Goal: Task Accomplishment & Management: Manage account settings

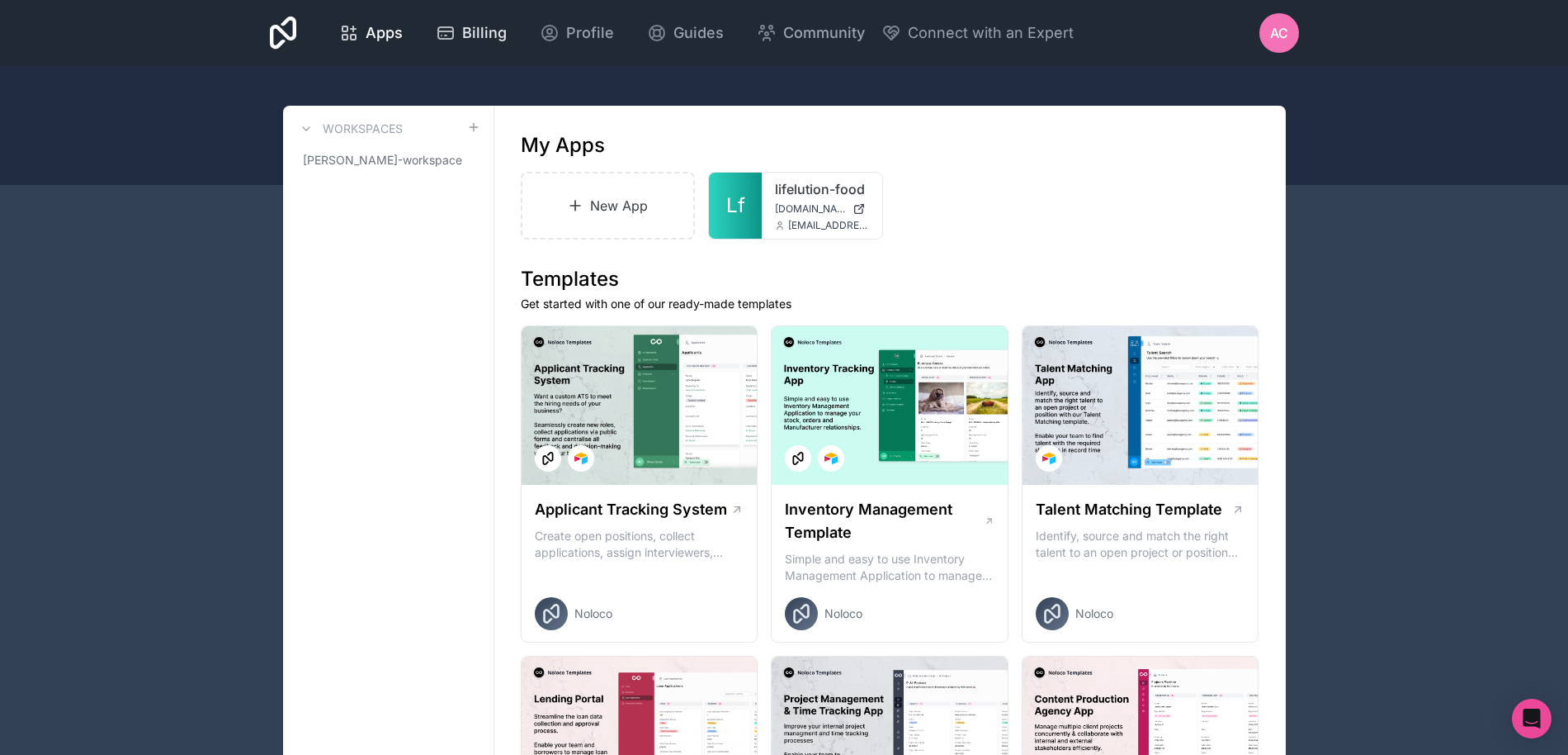
click at [476, 35] on span "Billing" at bounding box center [484, 33] width 44 height 23
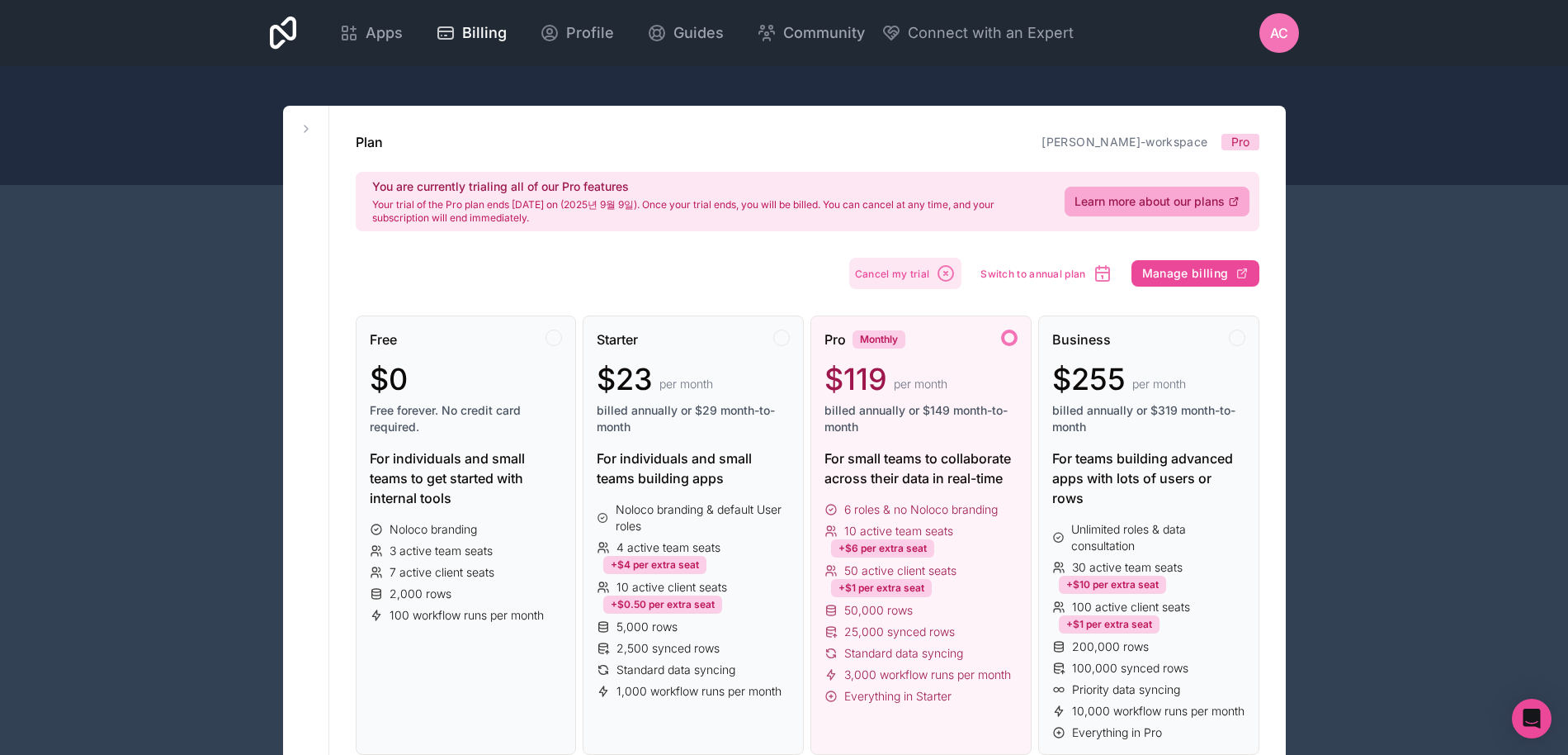
click at [923, 275] on span "Cancel my trial" at bounding box center [892, 273] width 75 height 13
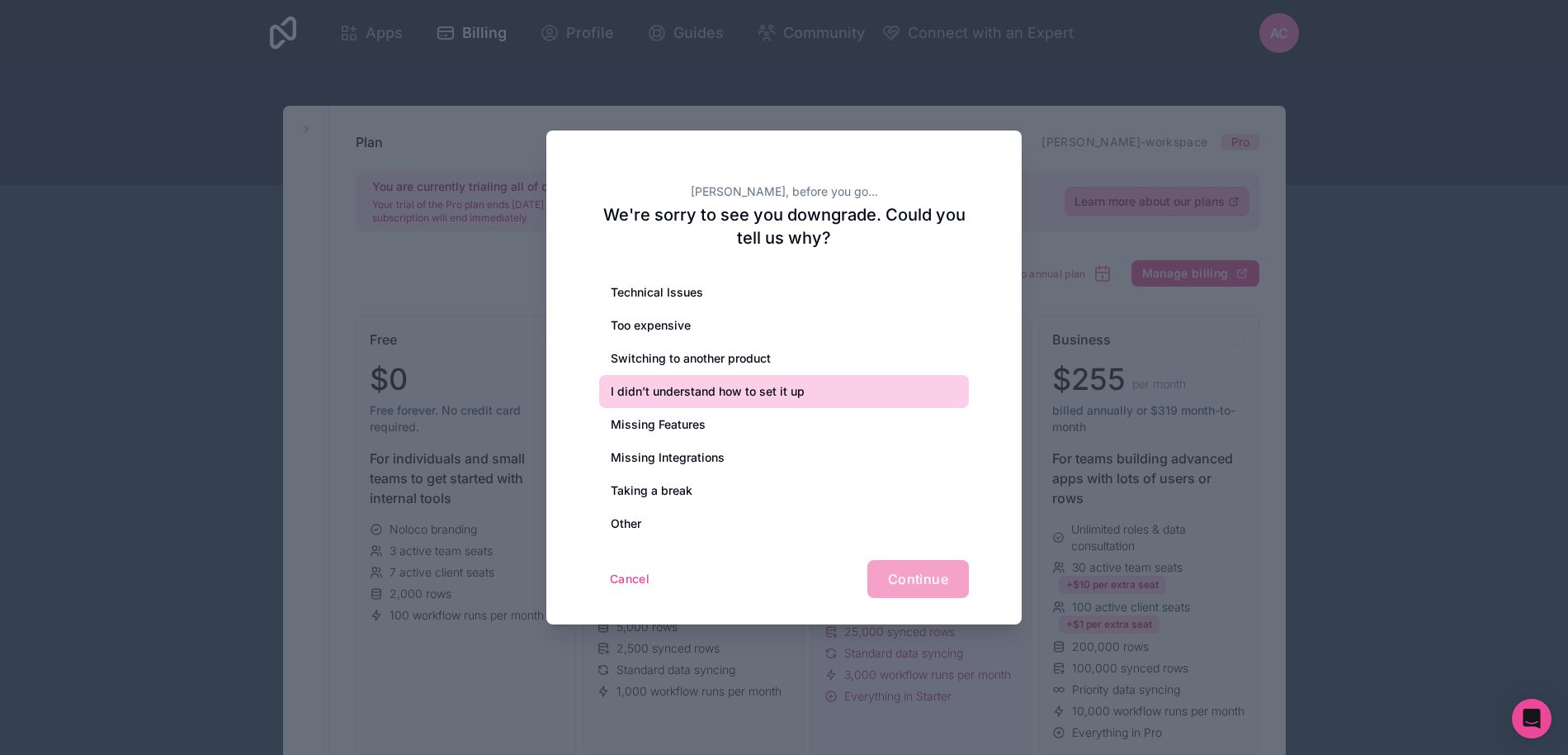
click at [829, 380] on div "I didn’t understand how to set it up" at bounding box center [784, 391] width 370 height 33
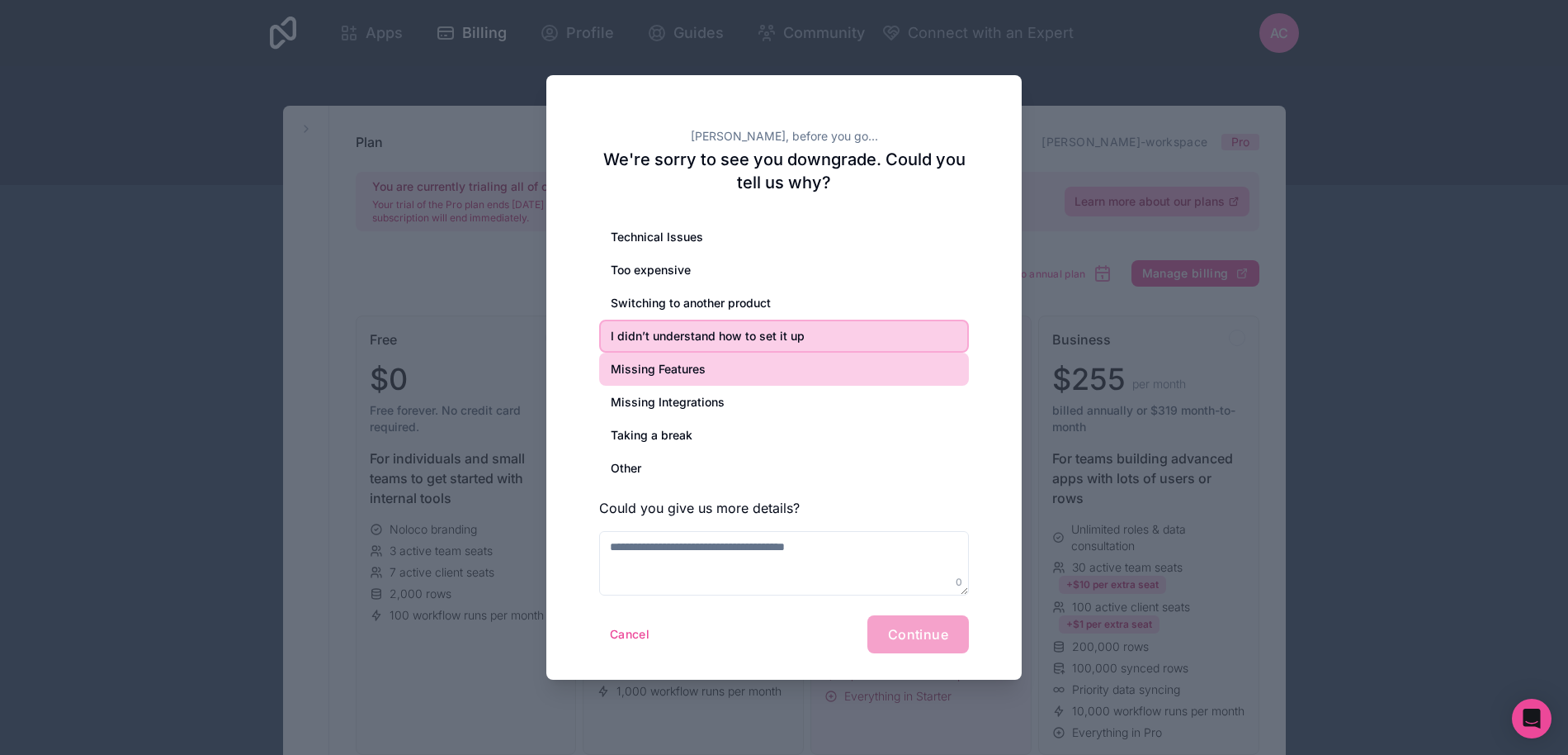
click at [723, 373] on div "Missing Features" at bounding box center [784, 369] width 370 height 33
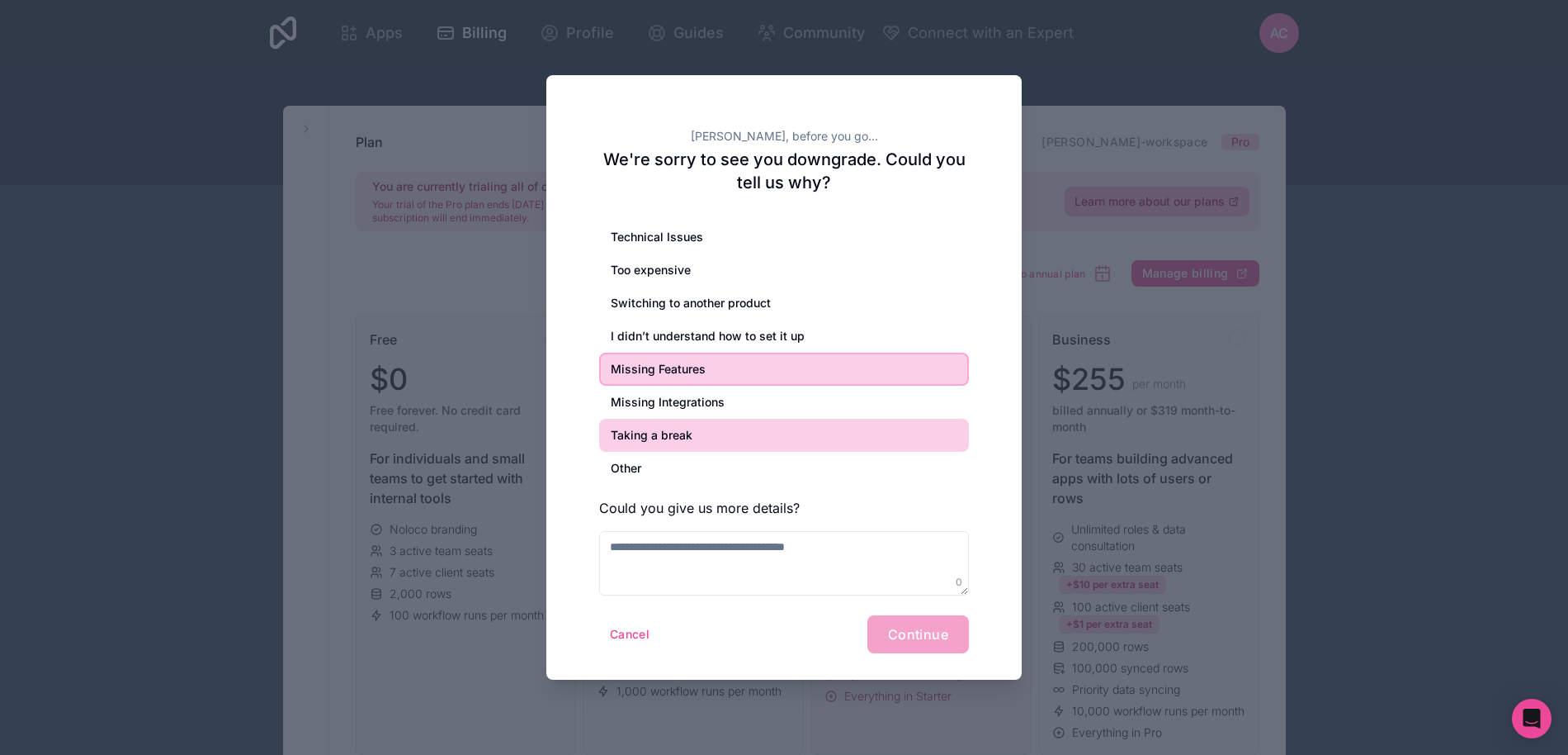
click at [716, 422] on div "Taking a break" at bounding box center [784, 435] width 370 height 33
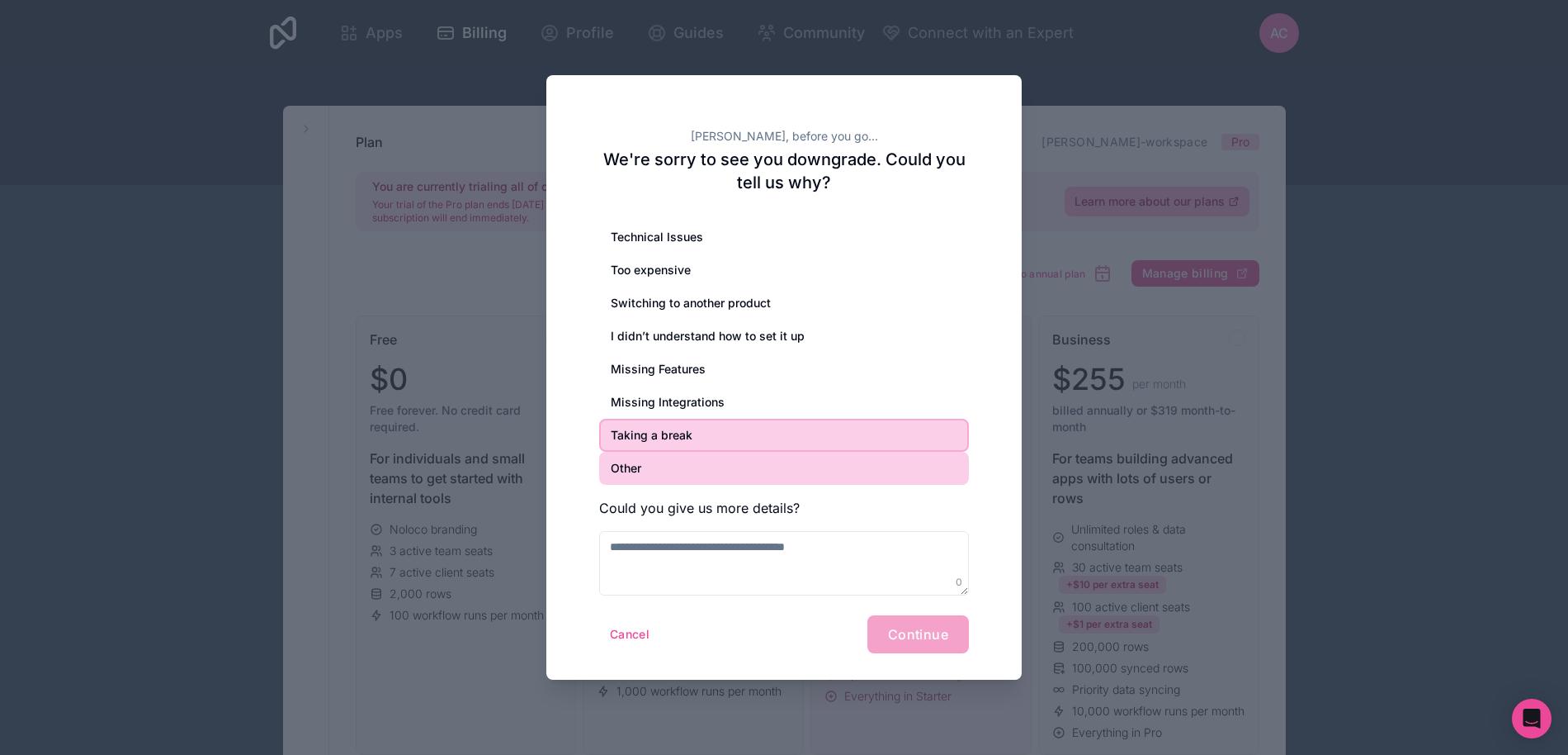
drag, startPoint x: 688, startPoint y: 463, endPoint x: 716, endPoint y: 403, distance: 66.2
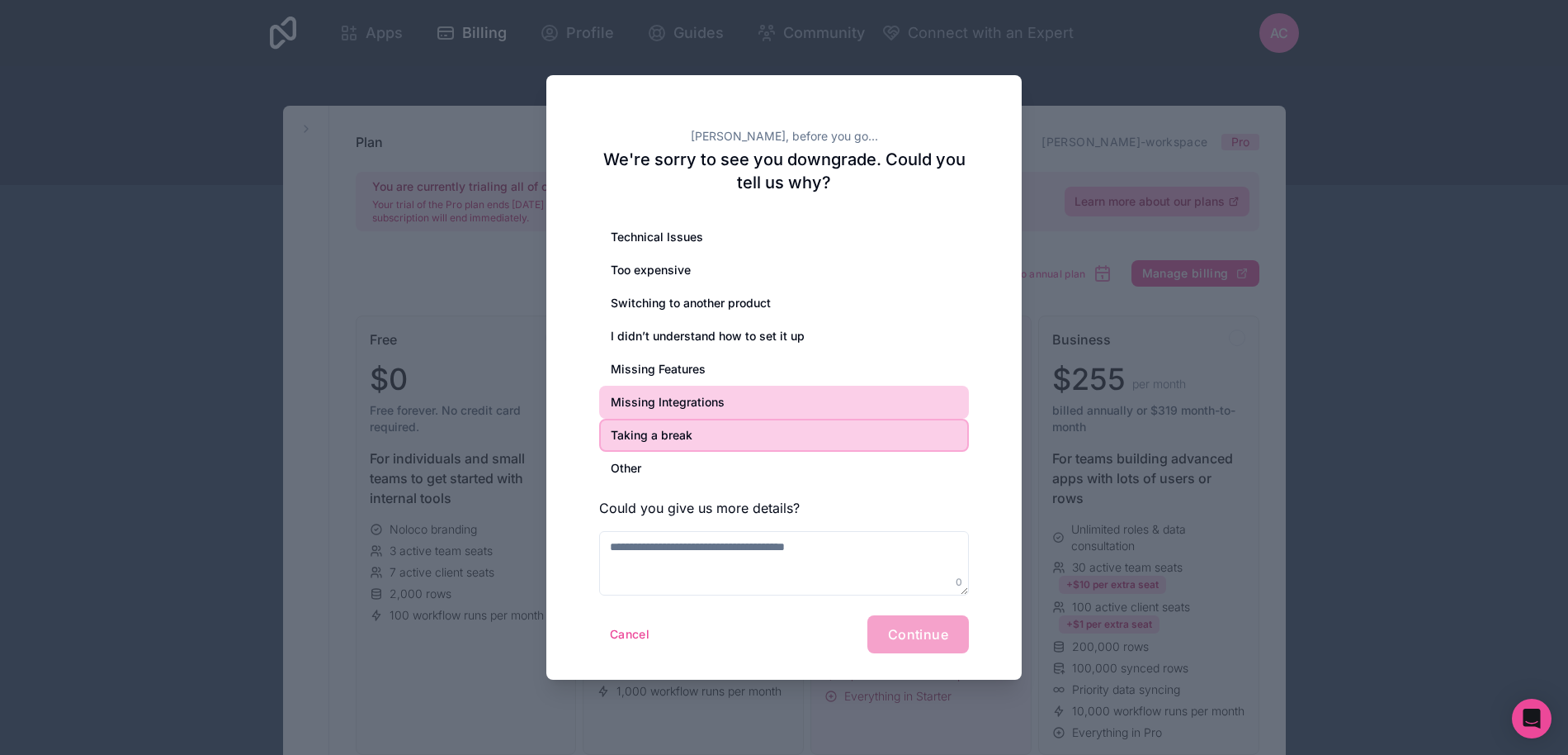
click at [688, 463] on div "Other" at bounding box center [784, 468] width 370 height 33
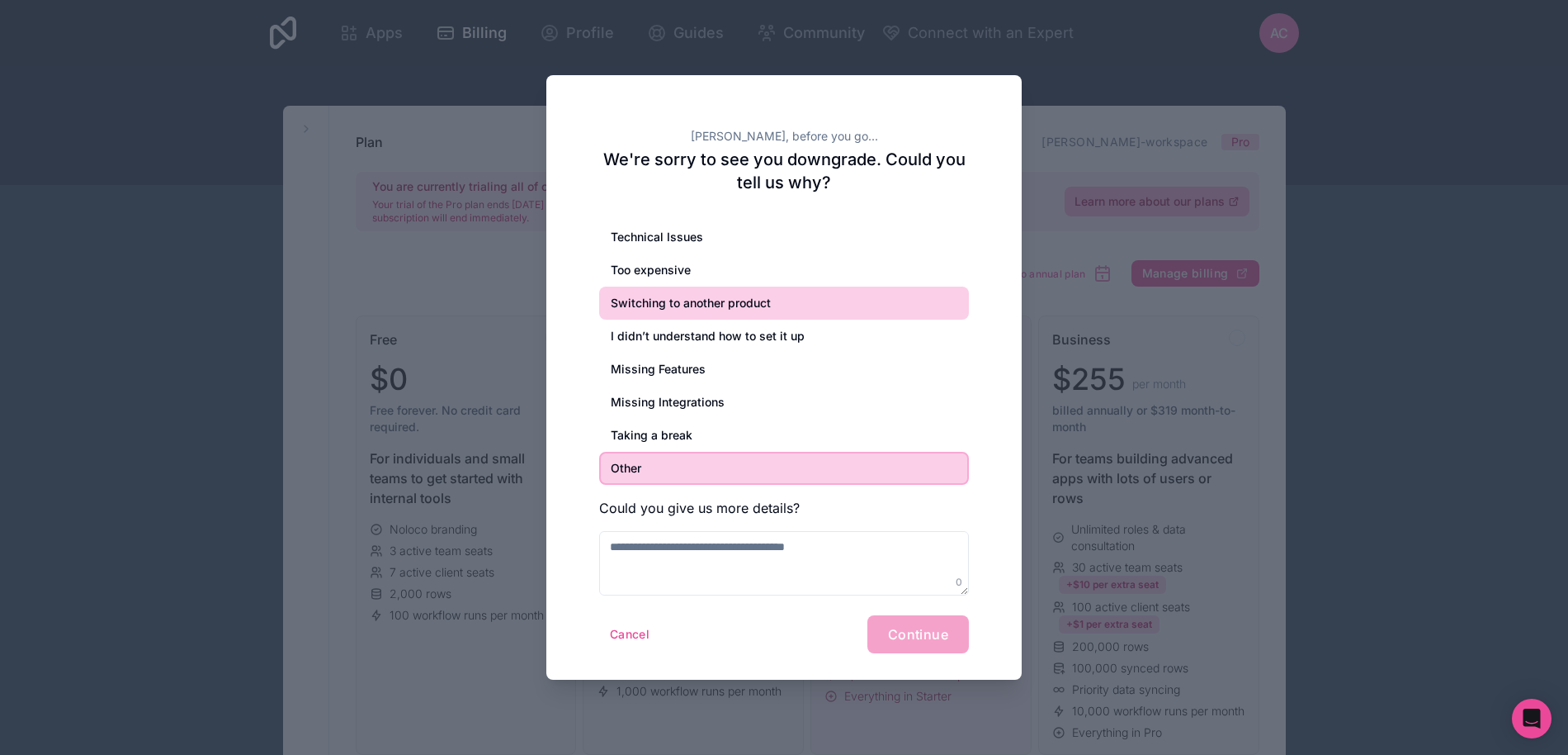
click at [736, 286] on div "Switching to another product" at bounding box center [784, 303] width 370 height 33
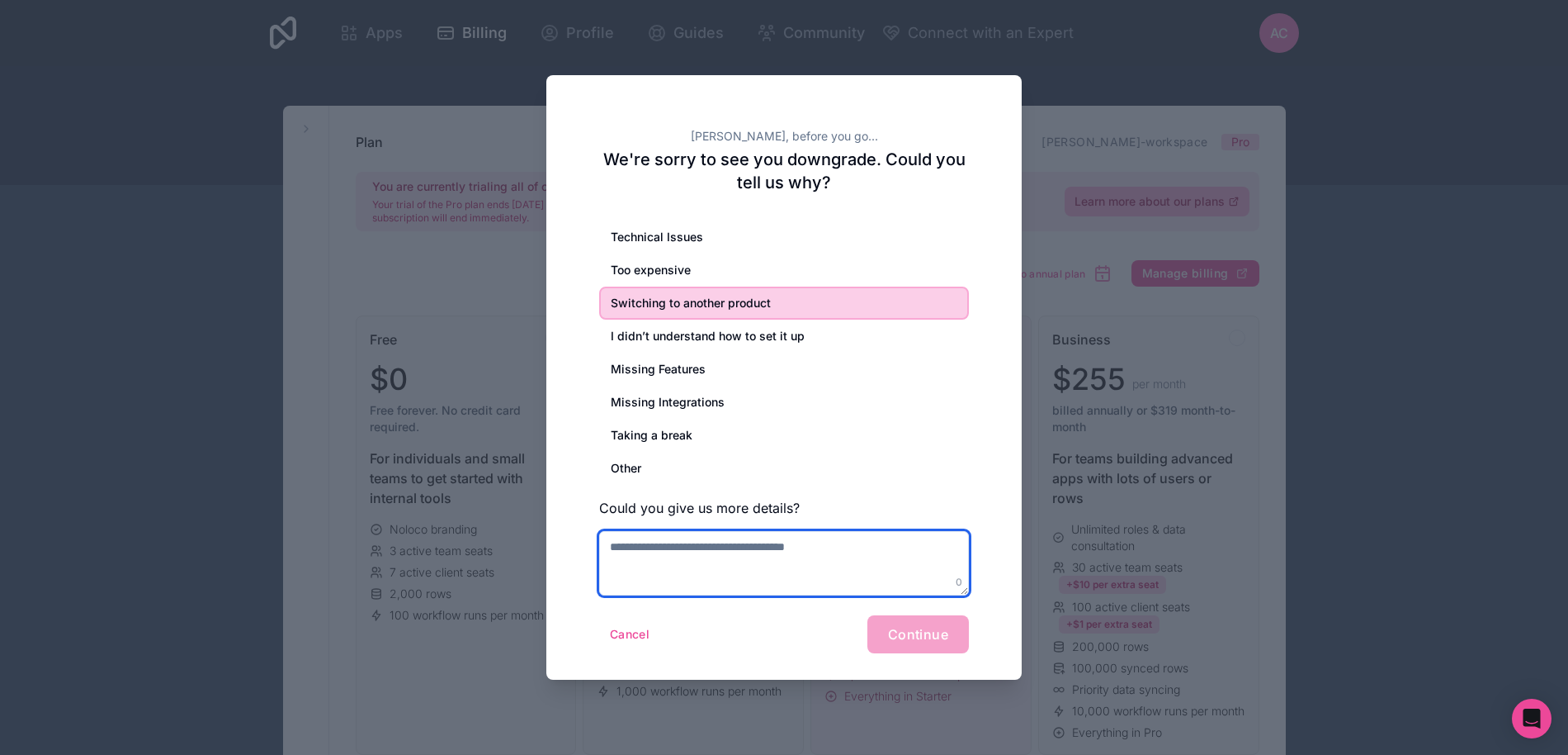
click at [753, 549] on textarea at bounding box center [784, 563] width 370 height 65
type textarea "*"
type textarea "***"
click at [820, 622] on div "Cancel Continue" at bounding box center [784, 634] width 370 height 38
click at [891, 628] on div "Cancel Continue" at bounding box center [784, 634] width 370 height 38
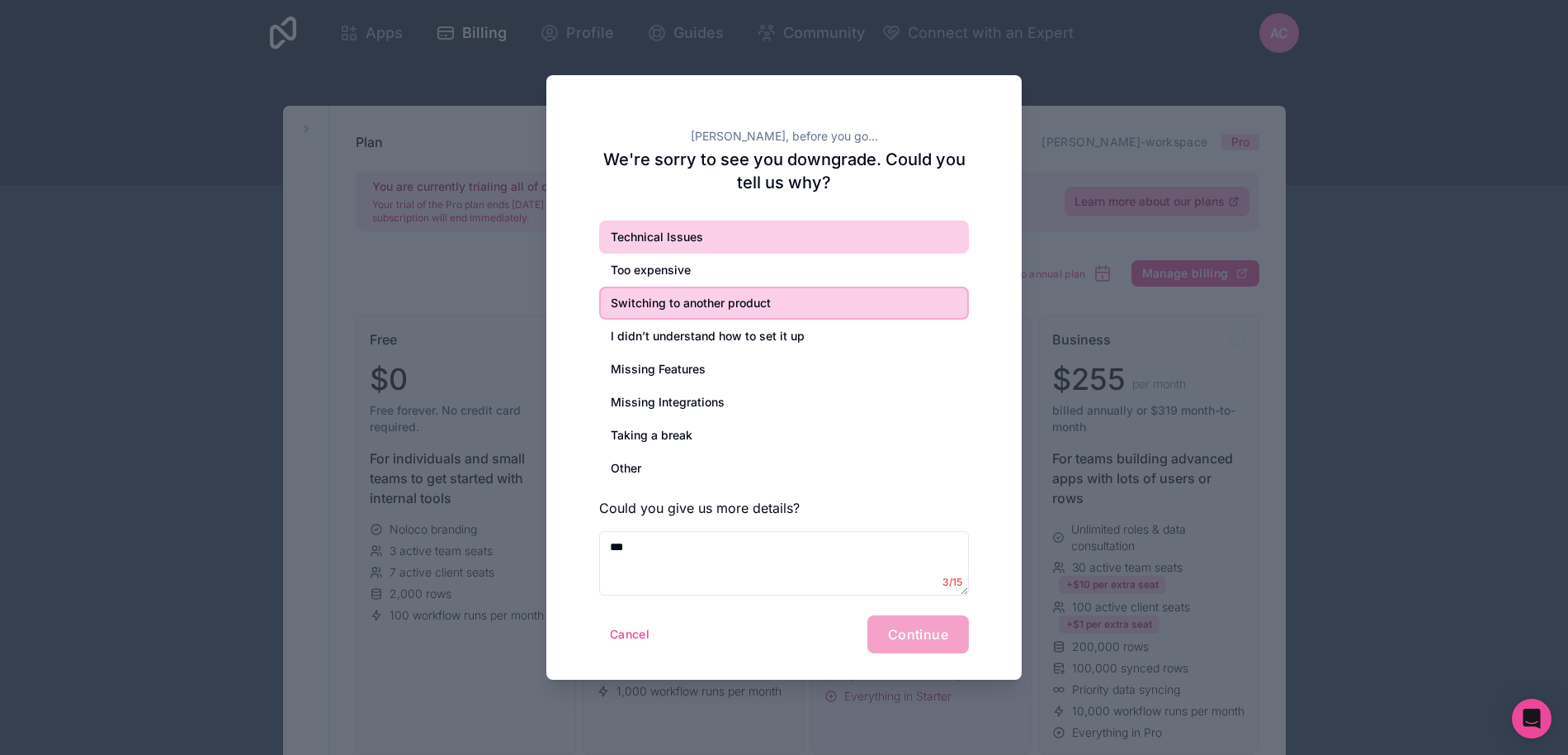
click at [708, 233] on div "Technical Issues" at bounding box center [784, 237] width 370 height 33
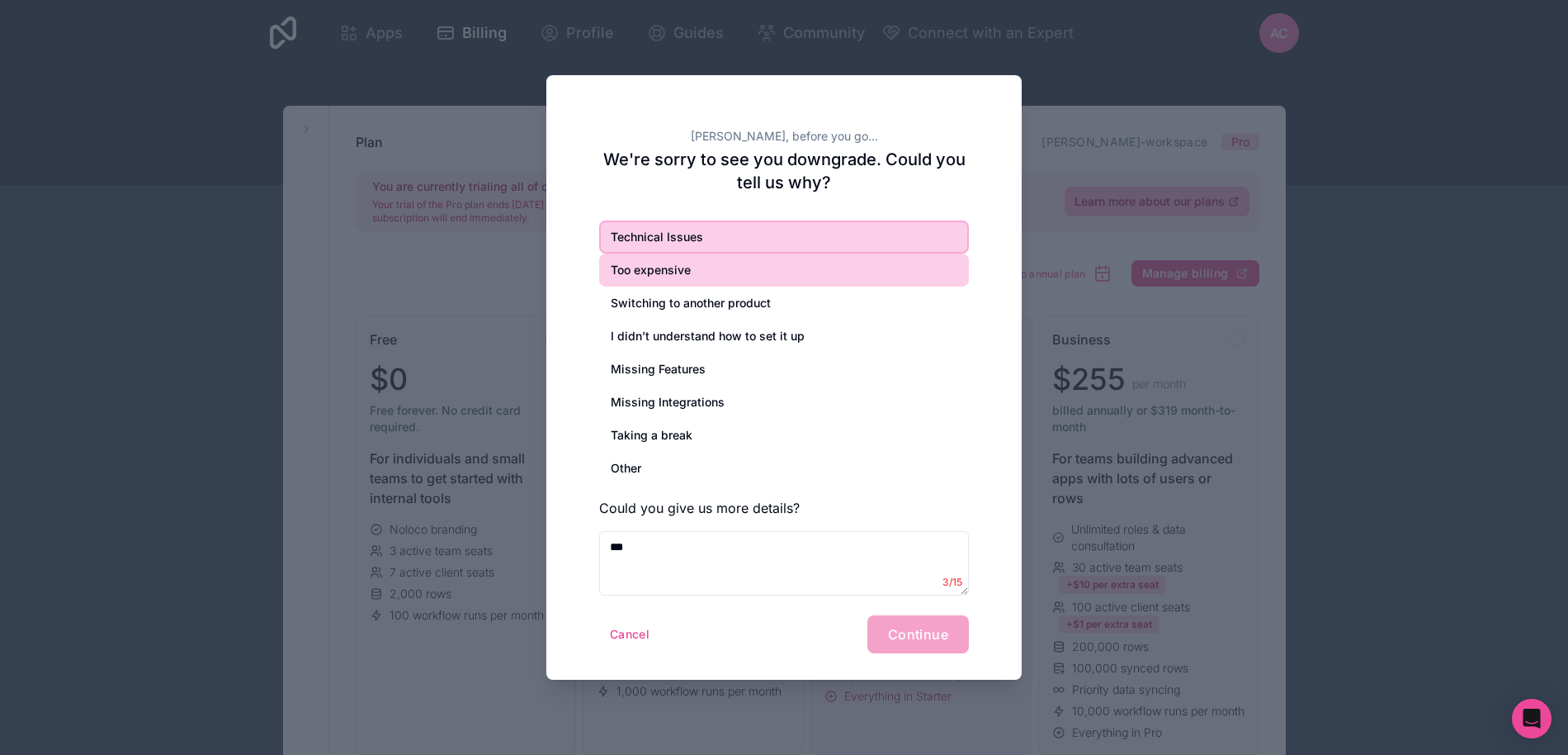
drag, startPoint x: 705, startPoint y: 263, endPoint x: 719, endPoint y: 290, distance: 30.4
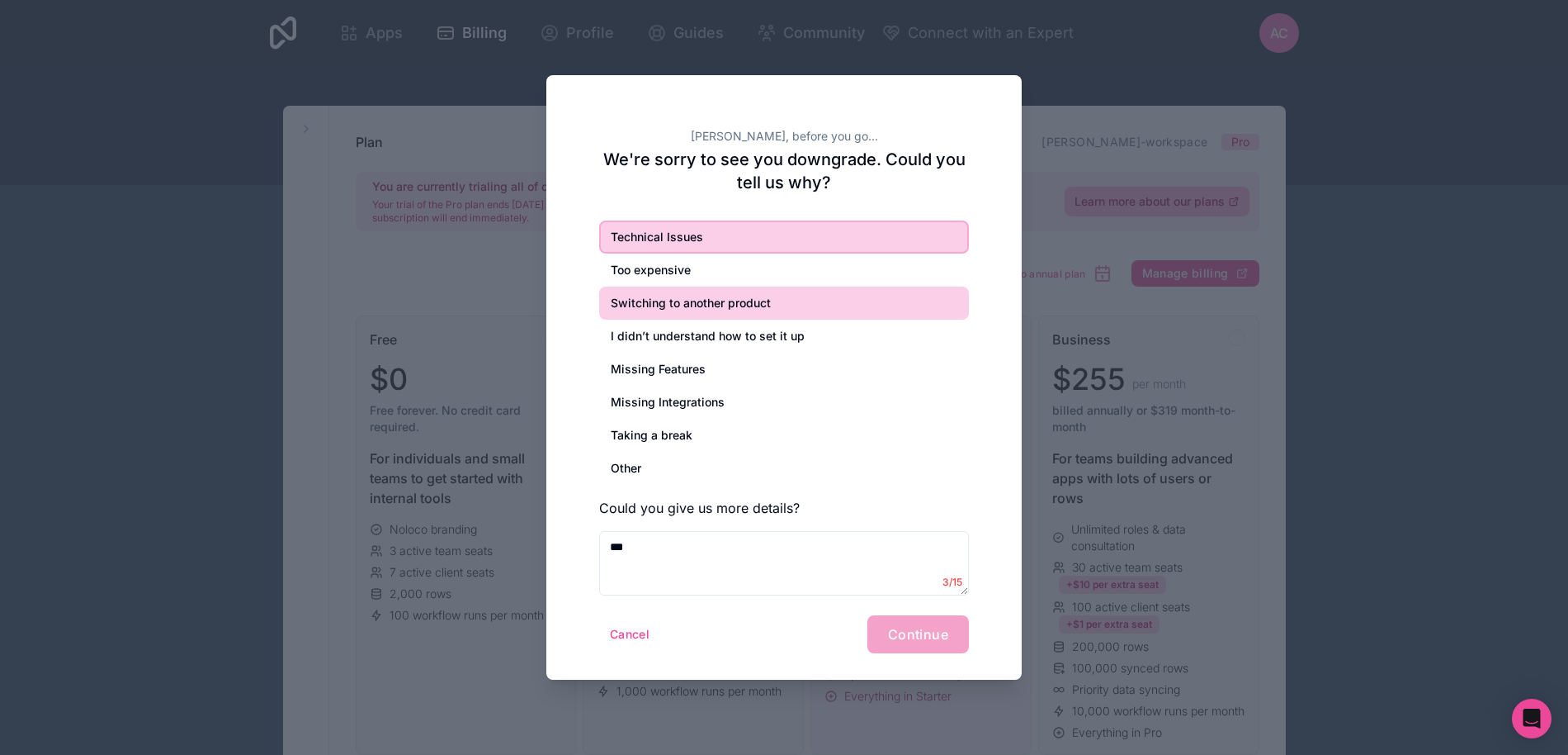
click at [705, 264] on div "Too expensive" at bounding box center [784, 270] width 370 height 33
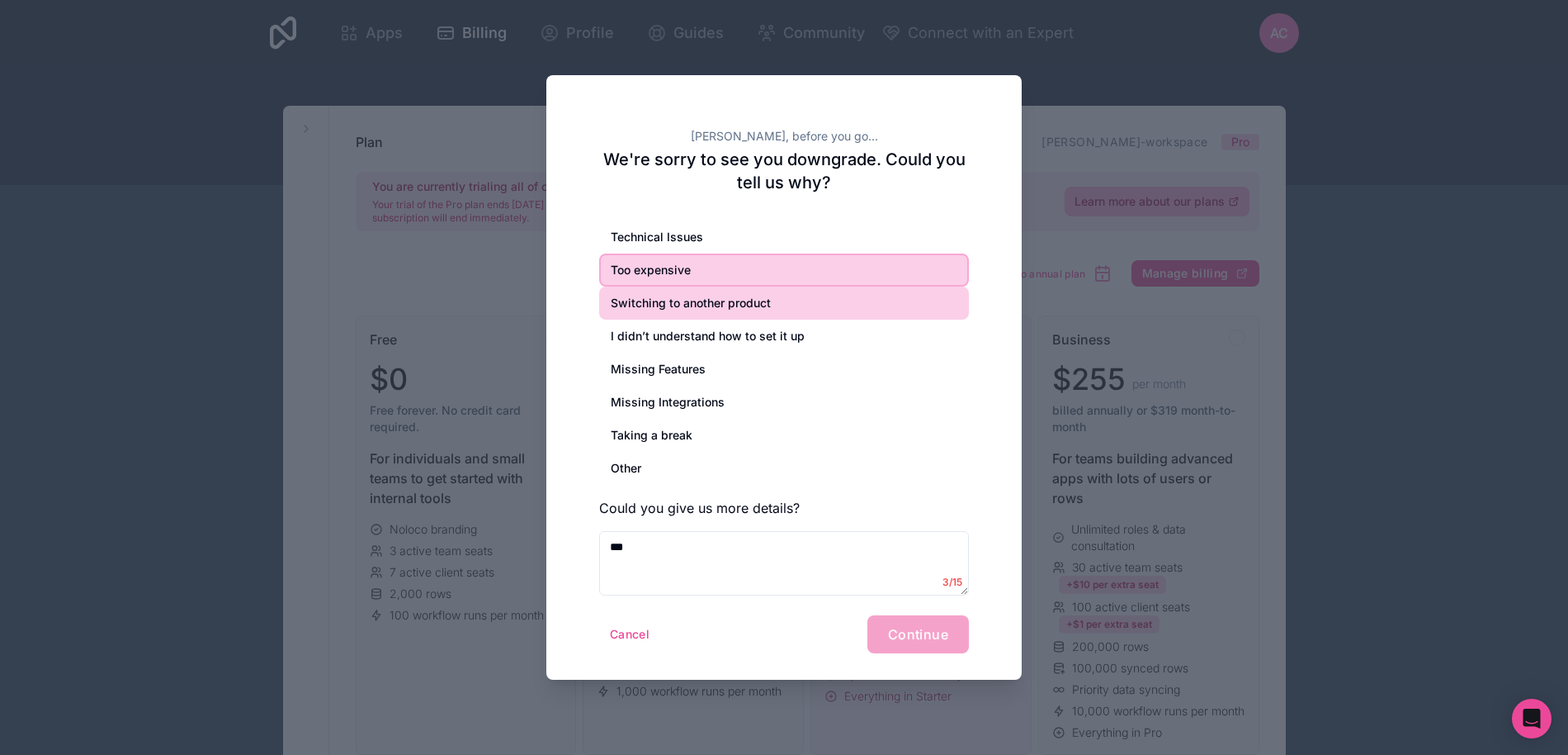
click at [723, 295] on div "Switching to another product" at bounding box center [784, 303] width 370 height 33
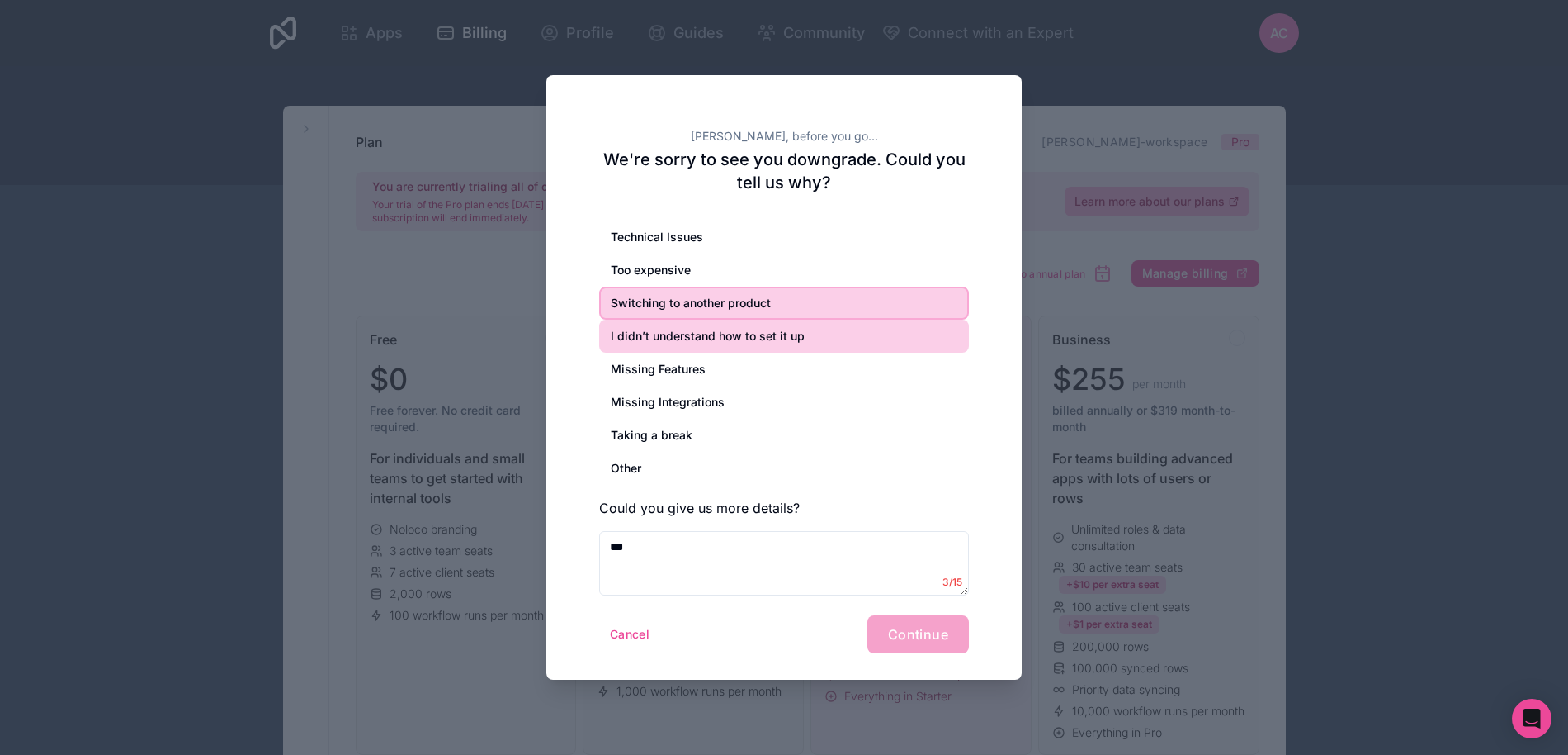
click at [796, 334] on div "I didn’t understand how to set it up" at bounding box center [784, 336] width 370 height 33
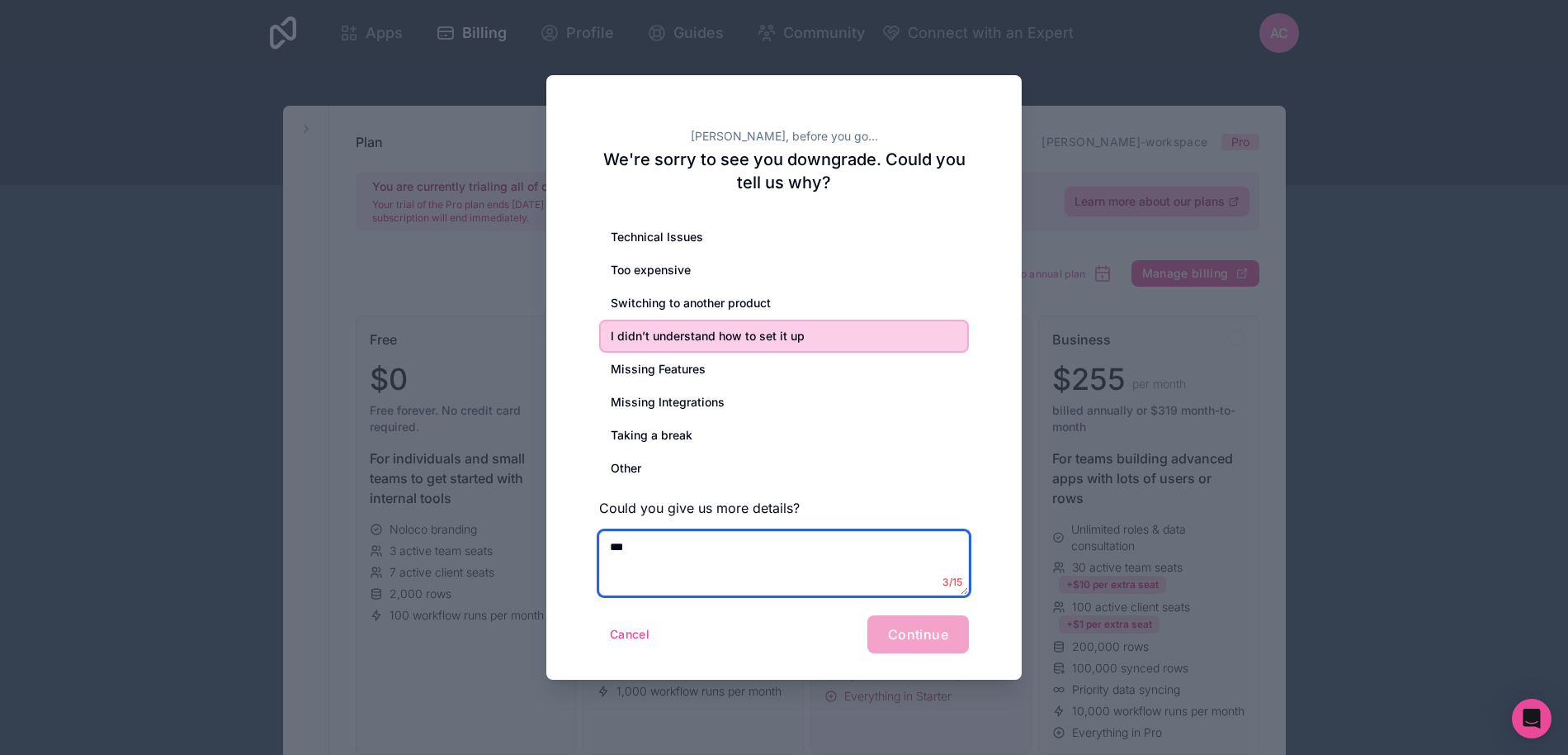
drag, startPoint x: 636, startPoint y: 548, endPoint x: 571, endPoint y: 542, distance: 65.3
click at [573, 542] on div "[PERSON_NAME], before you go... We're sorry to see you downgrade. Could you tel…" at bounding box center [784, 377] width 475 height 605
paste textarea "**********"
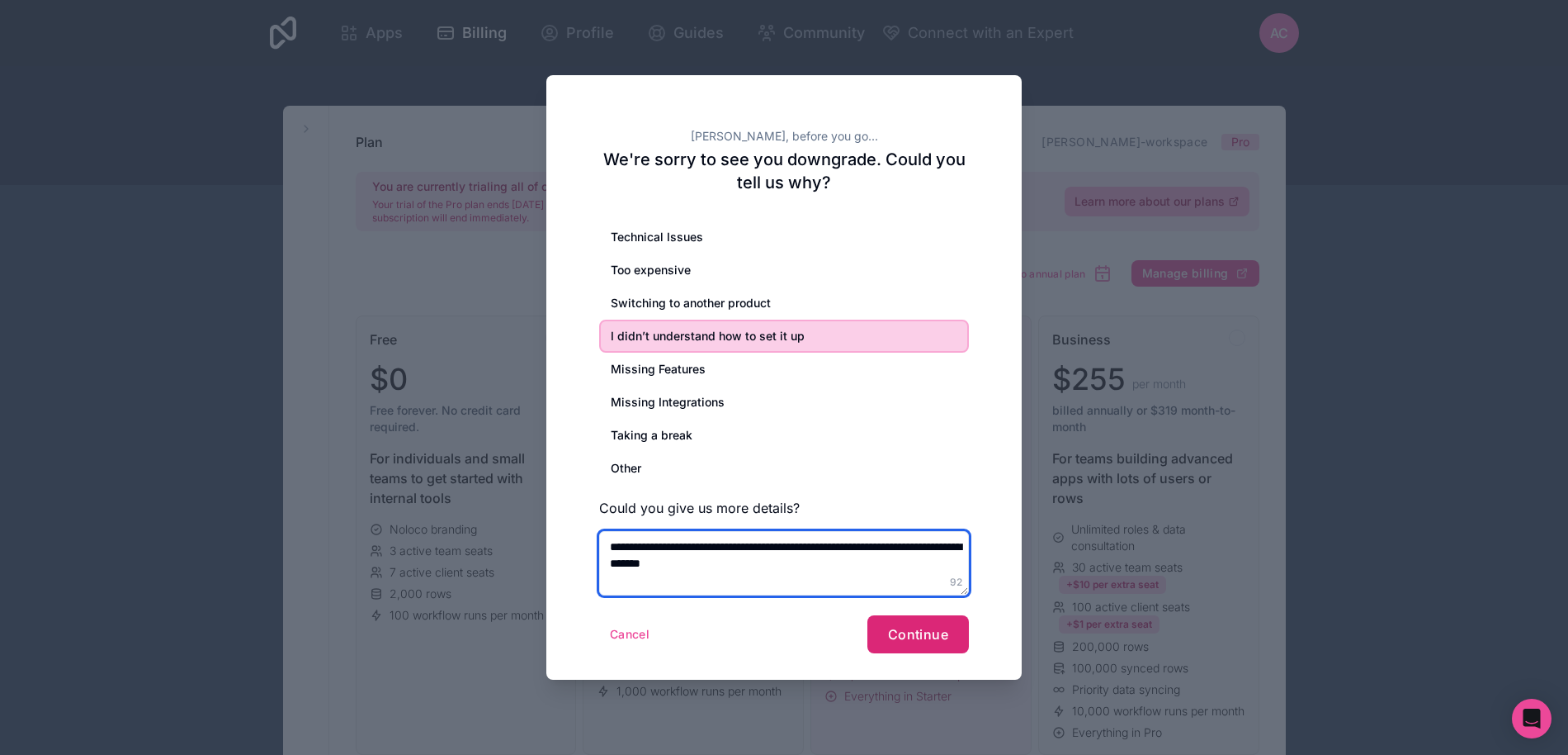
type textarea "**********"
click at [931, 641] on span "Continue" at bounding box center [917, 634] width 61 height 16
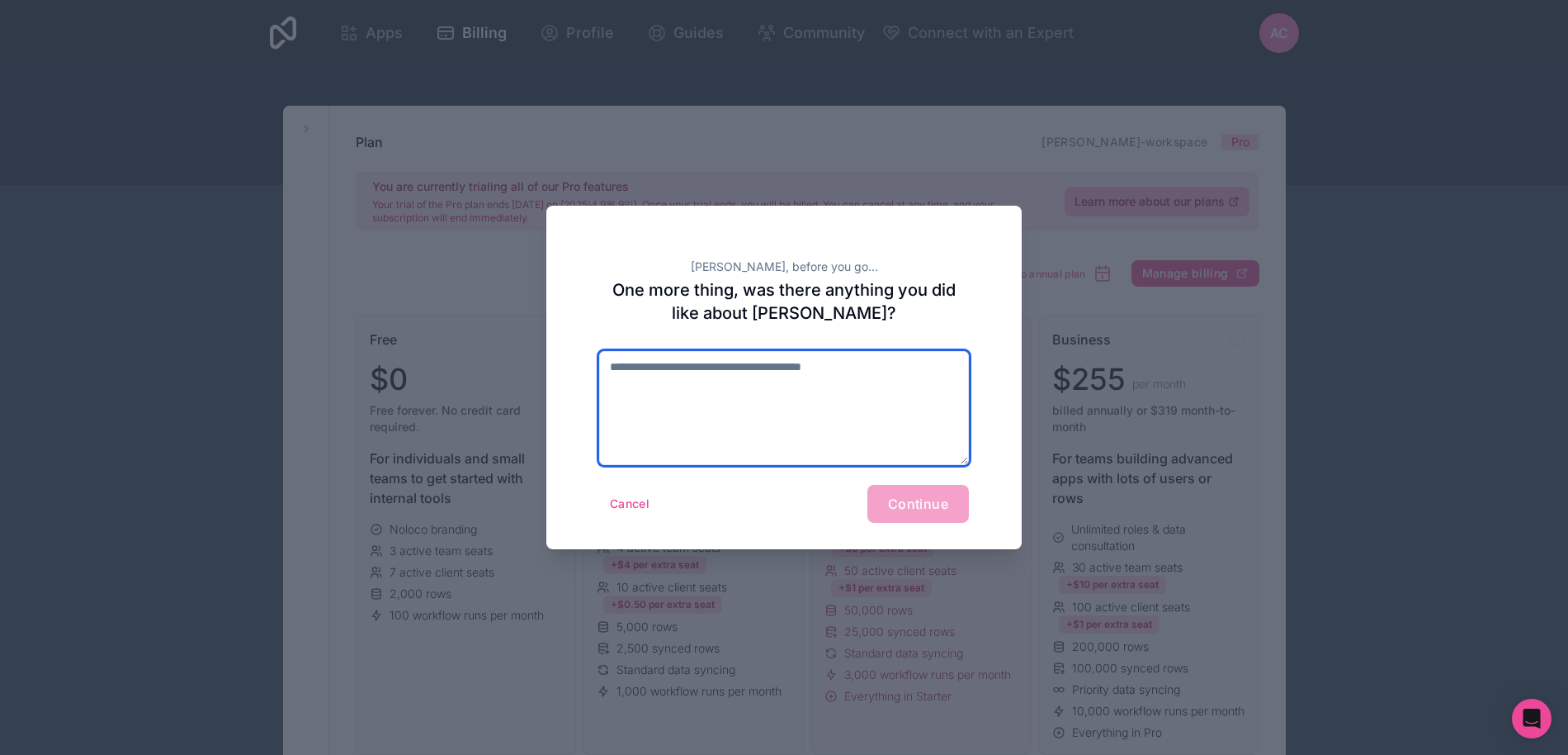
click at [814, 370] on textarea at bounding box center [784, 408] width 370 height 114
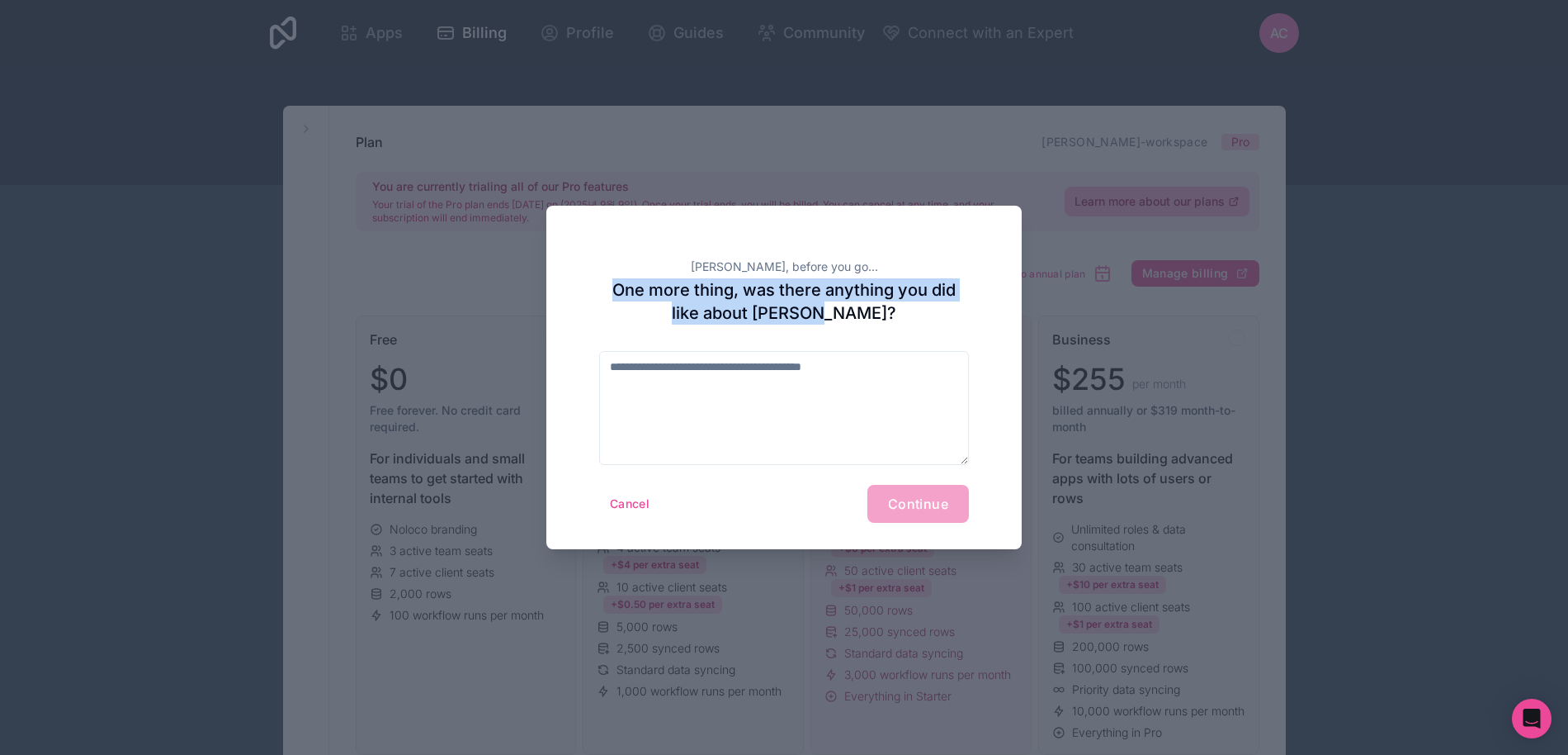
drag, startPoint x: 916, startPoint y: 306, endPoint x: 600, endPoint y: 297, distance: 316.1
click at [603, 293] on h2 "One more thing, was there anything you did like about [PERSON_NAME]?" at bounding box center [784, 302] width 370 height 46
copy h2 "One more thing, was there anything you did like about [PERSON_NAME]?"
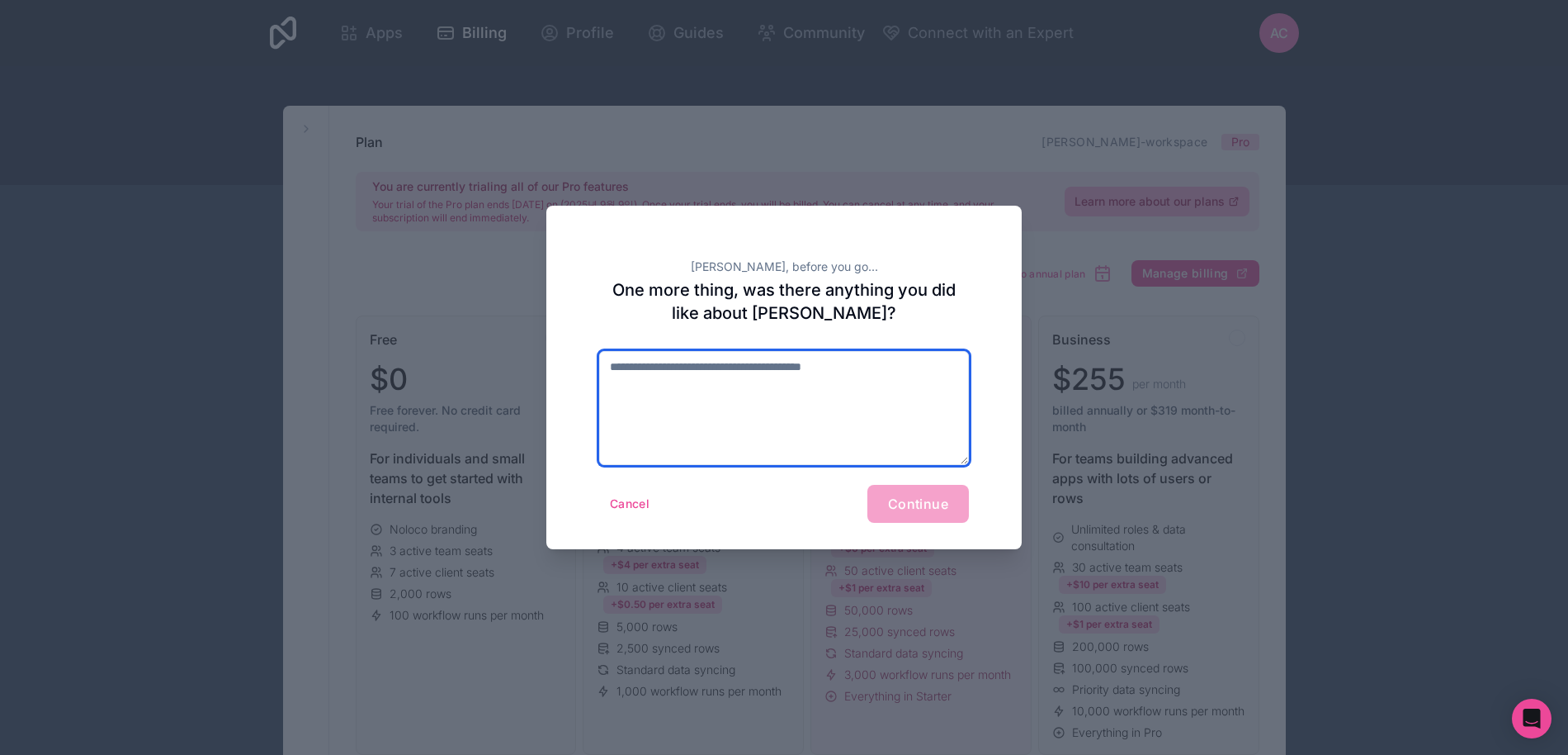
click at [795, 388] on textarea at bounding box center [784, 408] width 370 height 114
paste textarea "**********"
type textarea "**********"
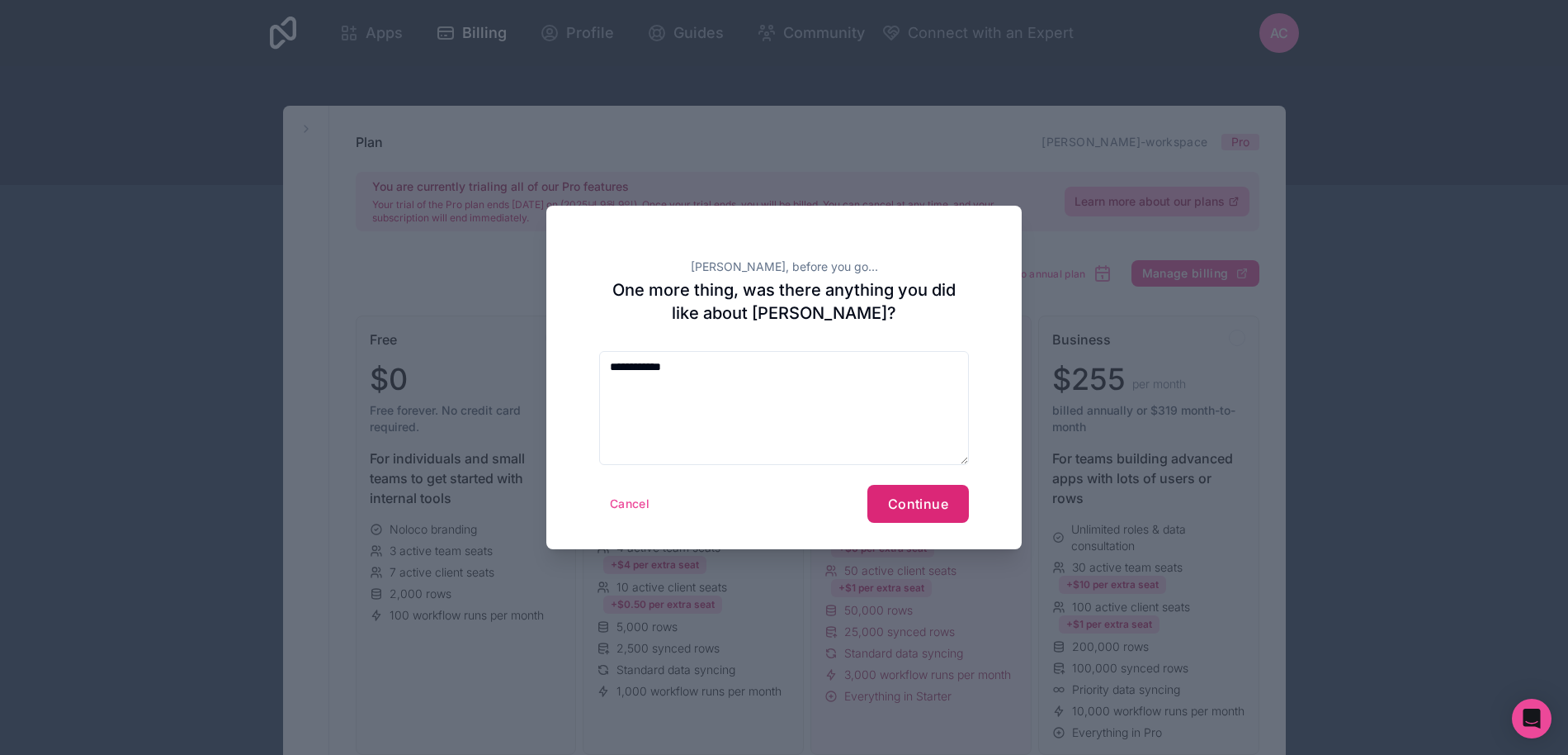
click at [939, 520] on button "Continue" at bounding box center [917, 503] width 101 height 38
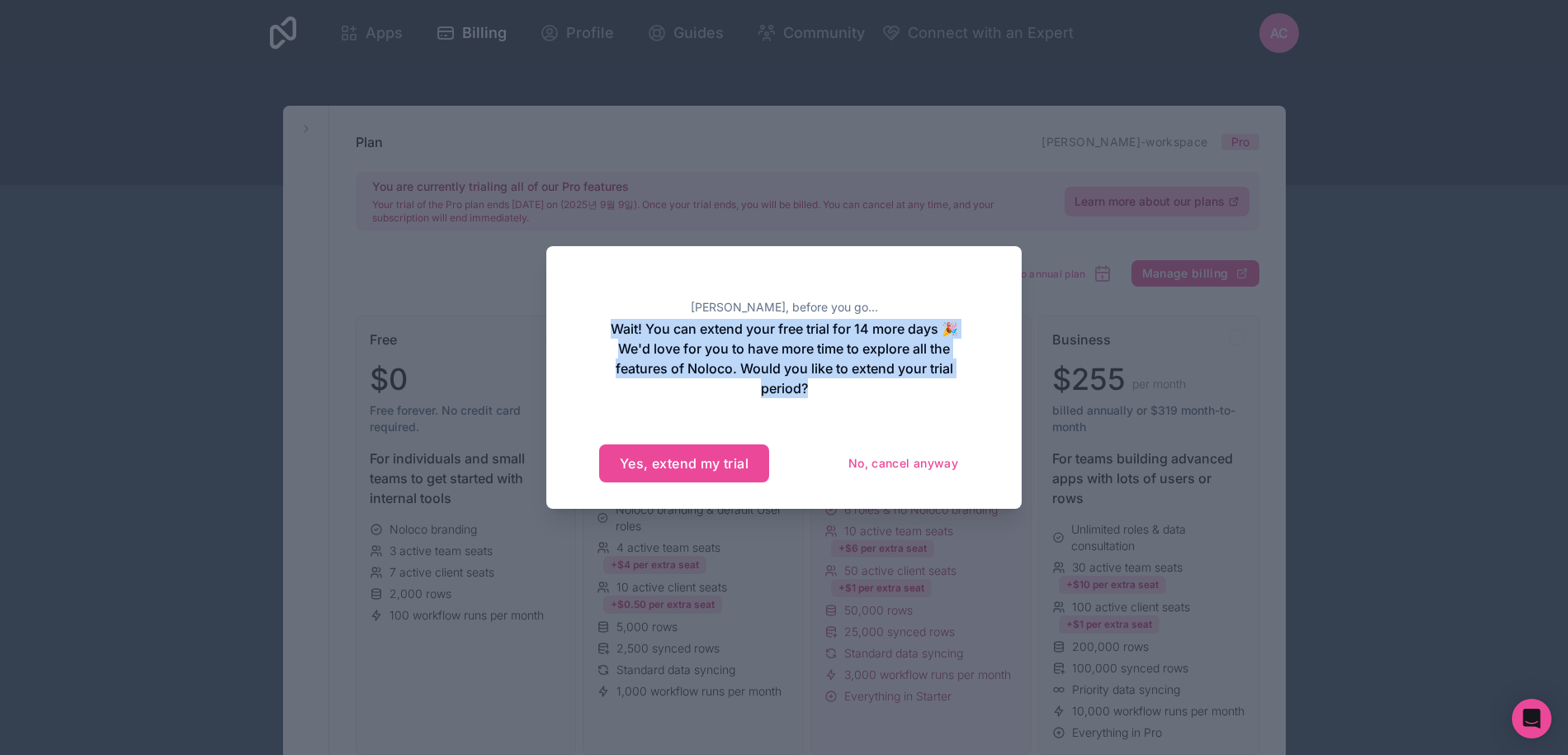
drag, startPoint x: 844, startPoint y: 388, endPoint x: 612, endPoint y: 323, distance: 240.9
click at [612, 323] on h2 "Wait! You can extend your free trial for 14 more days 🎉 We'd love for you to ha…" at bounding box center [784, 359] width 370 height 79
copy h2 "Wait! You can extend your free trial for 14 more days 🎉 We'd love for you to ha…"
click at [928, 465] on button "No, cancel anyway" at bounding box center [903, 463] width 131 height 26
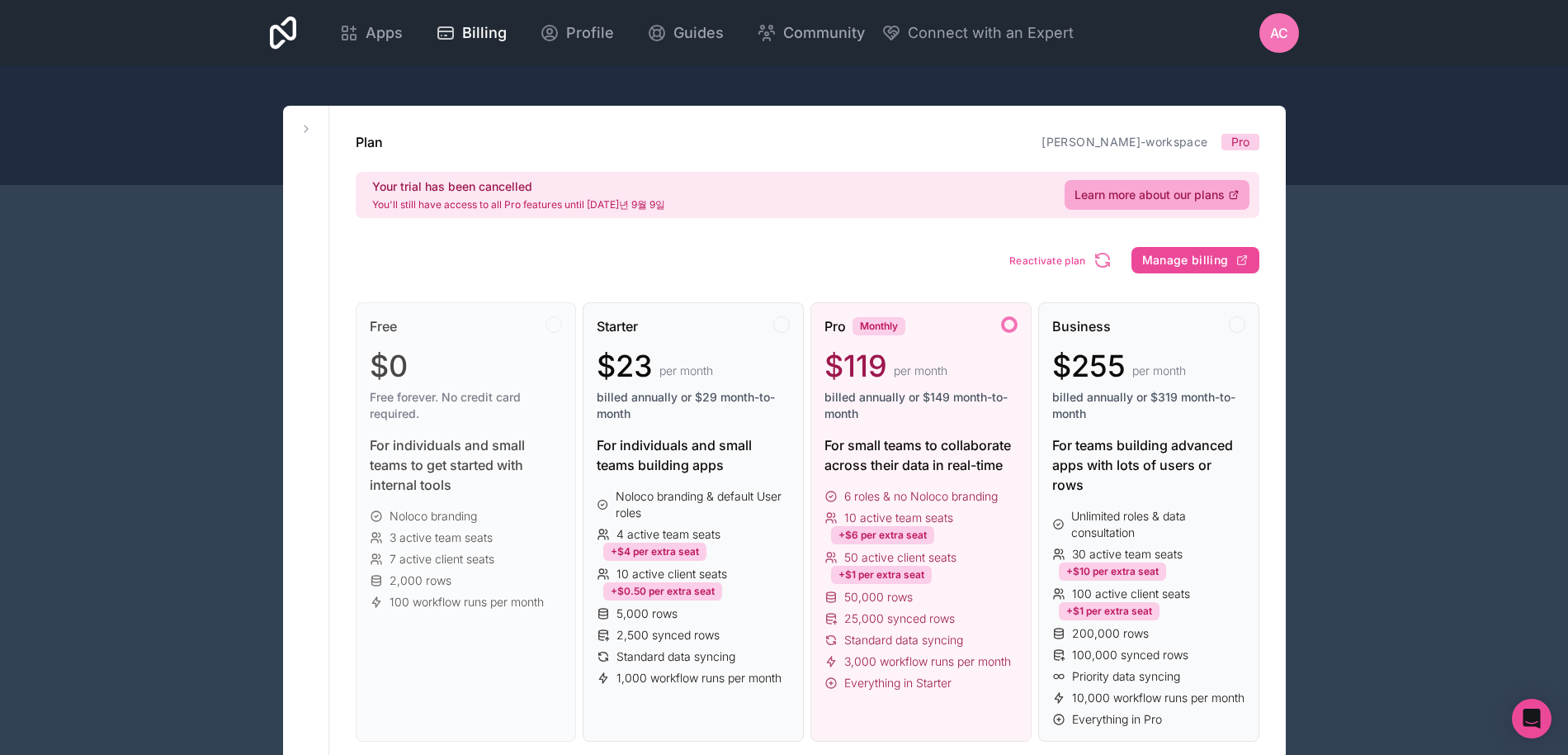
click at [297, 37] on div "Apps Billing Profile Guides Community Connect with an Expert AC Billing Profile…" at bounding box center [784, 33] width 1055 height 66
click at [282, 35] on icon at bounding box center [283, 33] width 27 height 33
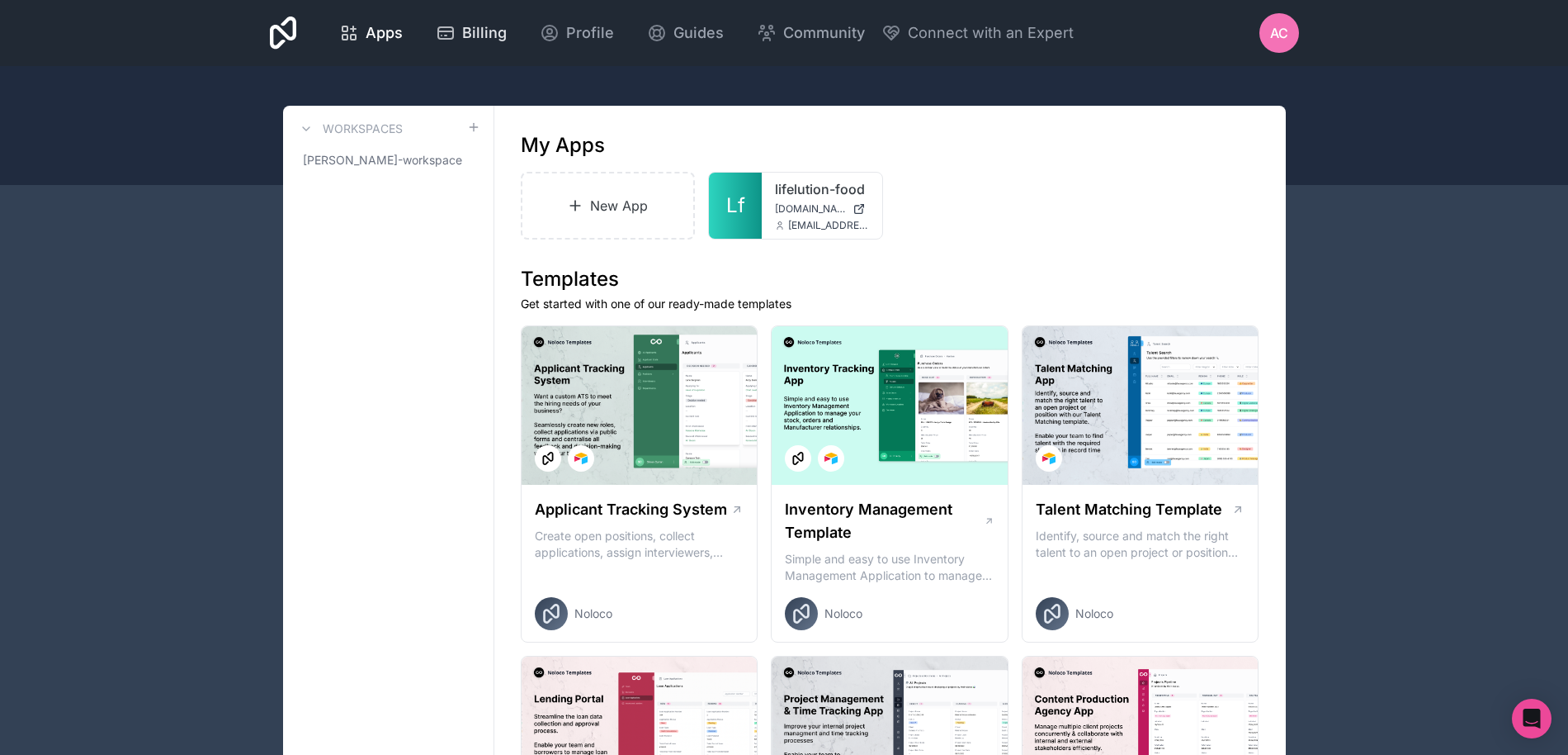
click at [503, 33] on span "Billing" at bounding box center [484, 33] width 44 height 23
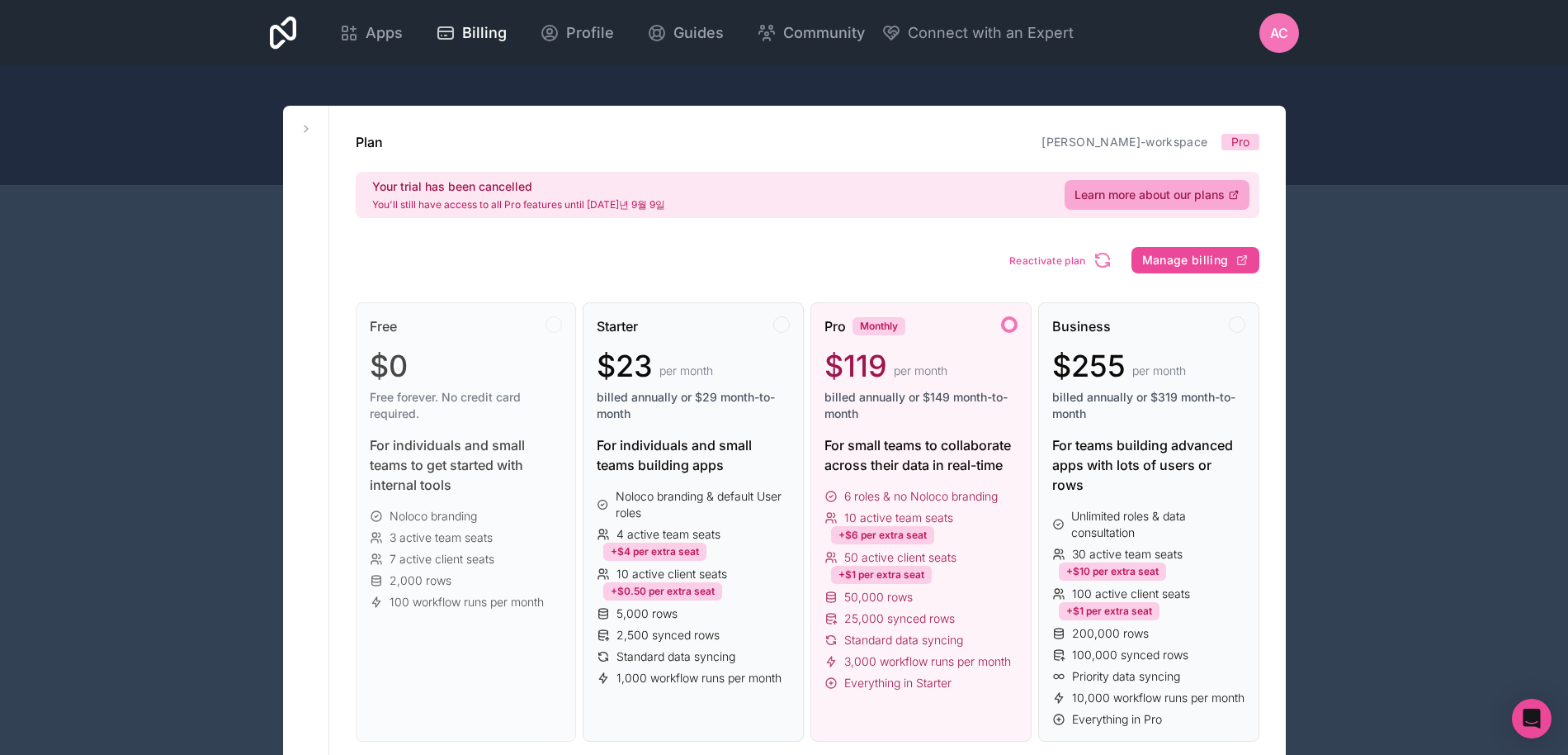
click at [1281, 38] on span "AC" at bounding box center [1279, 33] width 18 height 20
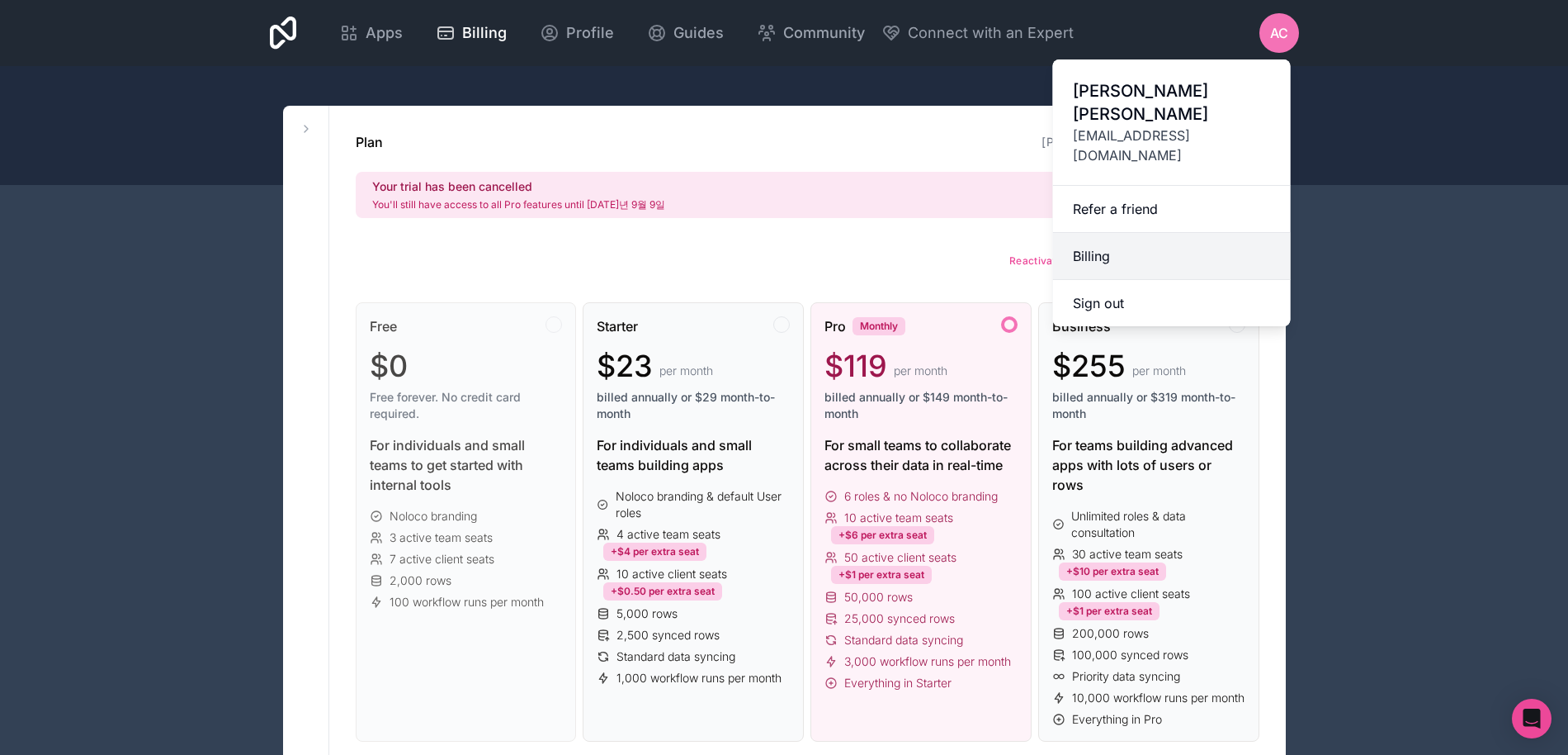
click at [1170, 232] on link "Billing" at bounding box center [1172, 256] width 238 height 47
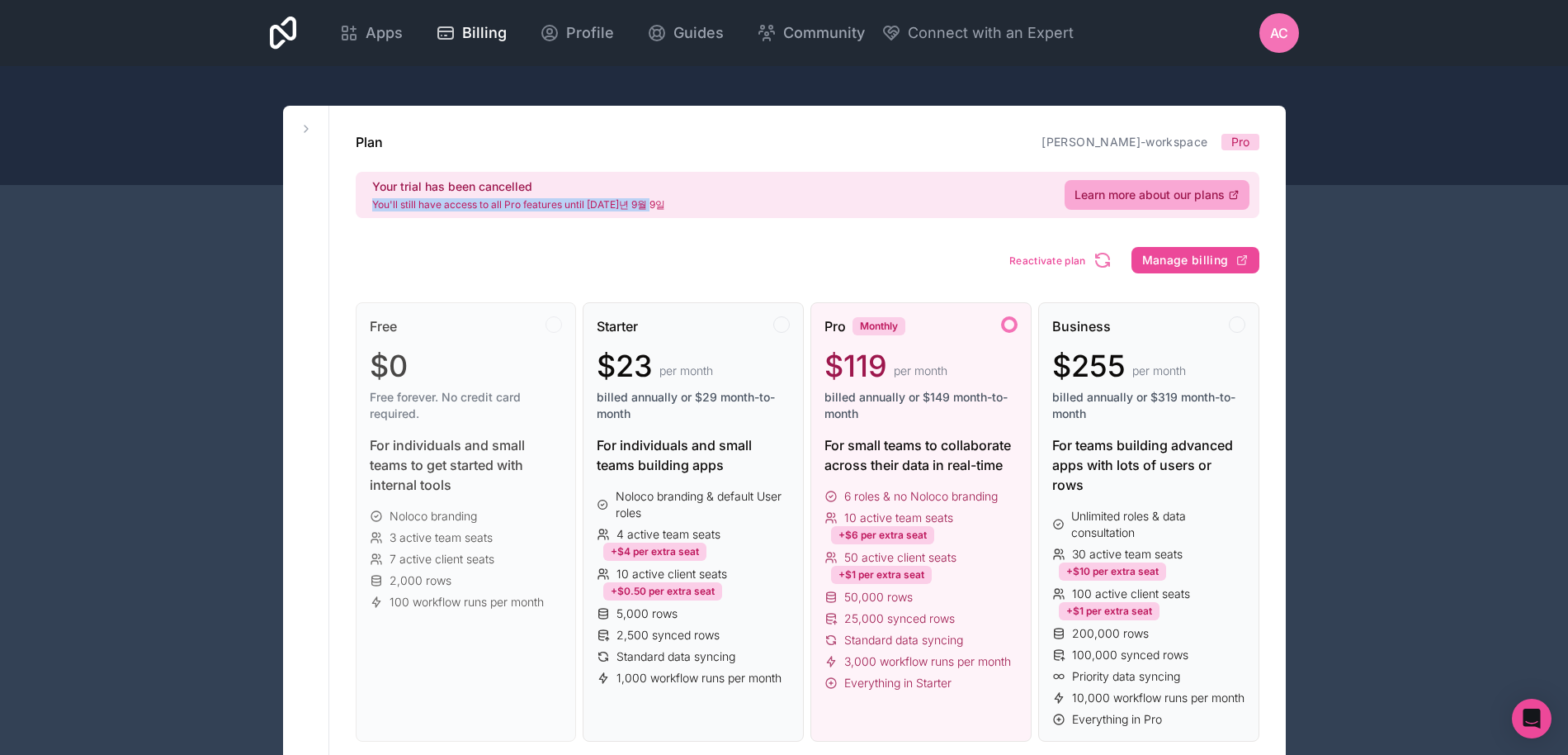
drag, startPoint x: 692, startPoint y: 201, endPoint x: 430, endPoint y: 194, distance: 262.1
click at [411, 197] on div "Your trial has been cancelled You'll still have access to all Pro features unti…" at bounding box center [808, 195] width 904 height 46
click at [488, 193] on h2 "Your trial has been cancelled" at bounding box center [518, 186] width 293 height 16
drag, startPoint x: 566, startPoint y: 201, endPoint x: 347, endPoint y: 194, distance: 219.1
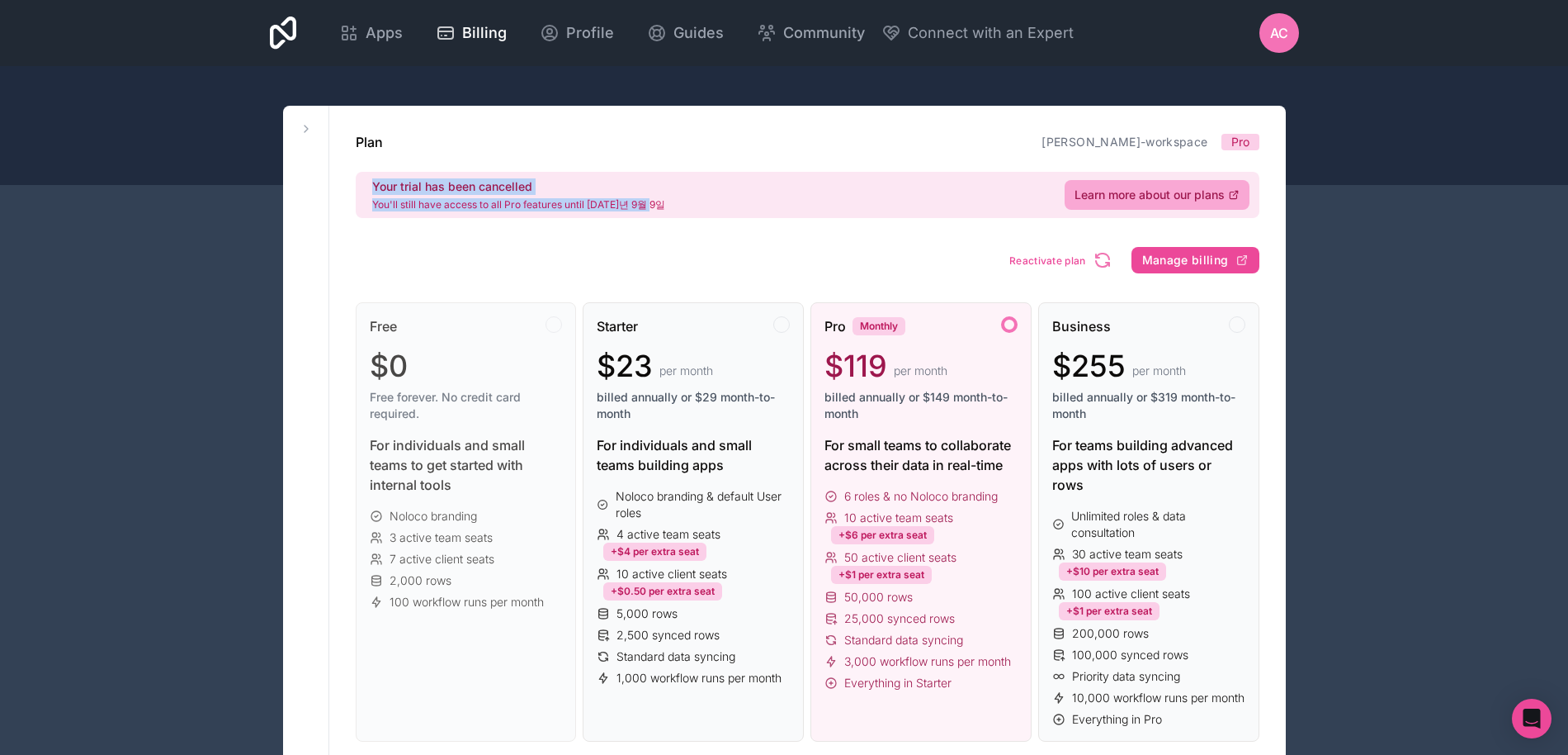
copy div "Your trial has been cancelled You'll still have access to all Pro features unti…"
